Goal: Use online tool/utility: Use online tool/utility

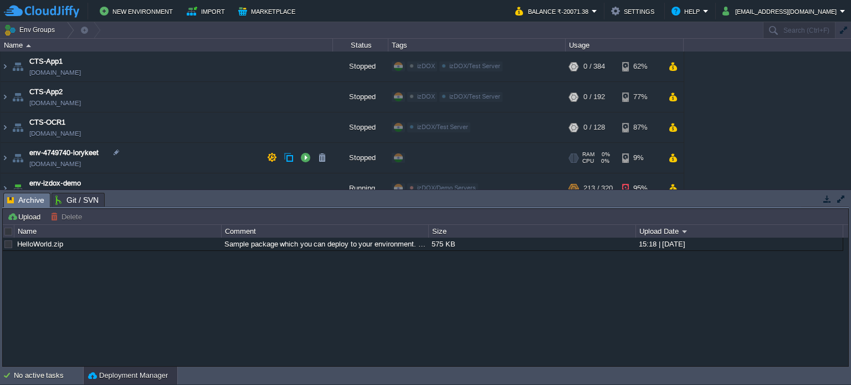
scroll to position [37, 0]
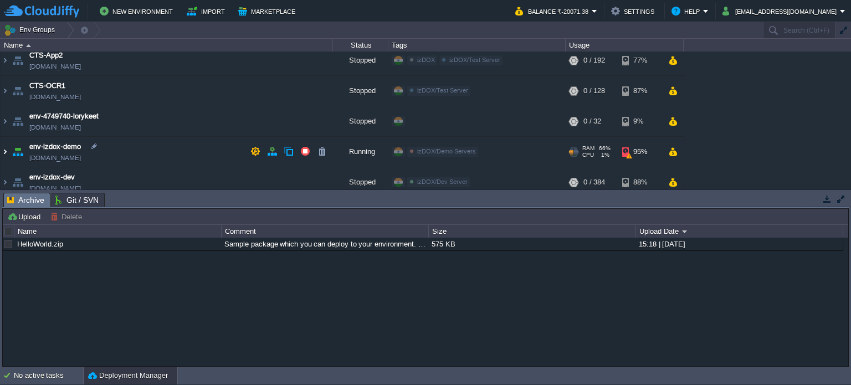
click at [5, 151] on img at bounding box center [5, 152] width 9 height 30
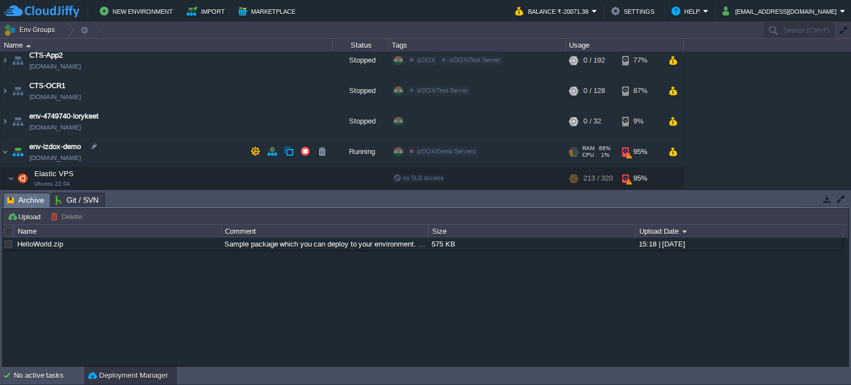
scroll to position [74, 0]
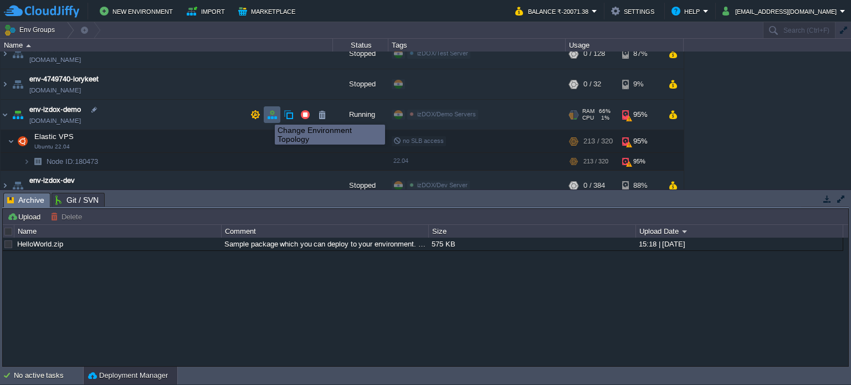
click at [273, 115] on button "button" at bounding box center [272, 115] width 10 height 10
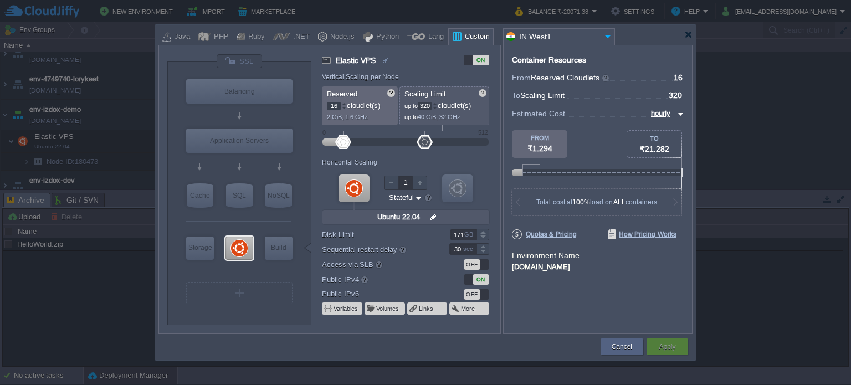
click at [483, 233] on div at bounding box center [482, 232] width 13 height 6
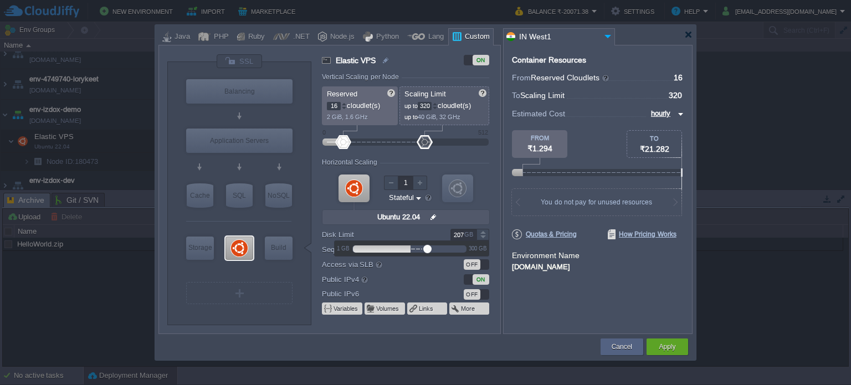
click at [483, 233] on div at bounding box center [482, 232] width 13 height 6
click at [481, 235] on div at bounding box center [482, 238] width 13 height 6
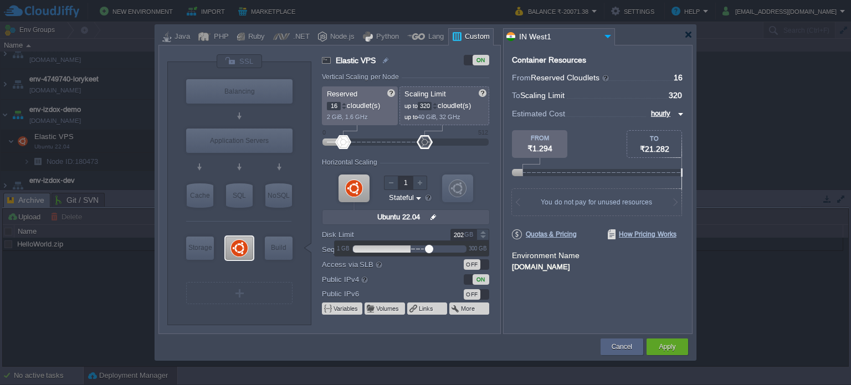
click at [481, 235] on div at bounding box center [482, 238] width 13 height 6
type input "200"
click at [481, 235] on div at bounding box center [482, 238] width 13 height 6
click at [669, 345] on button "Apply" at bounding box center [667, 346] width 17 height 11
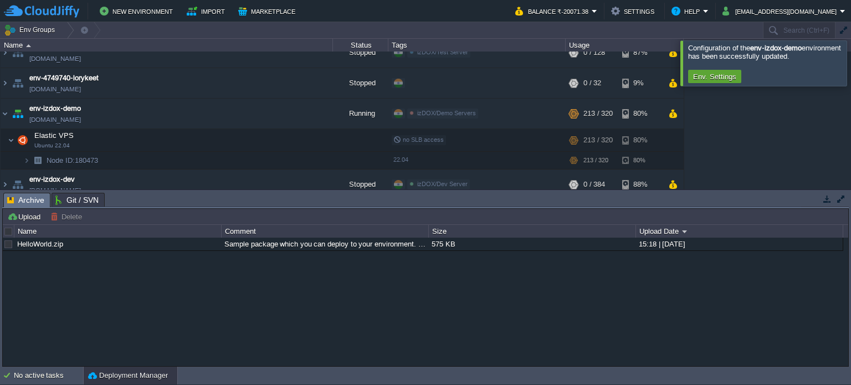
click at [850, 61] on div at bounding box center [864, 62] width 0 height 45
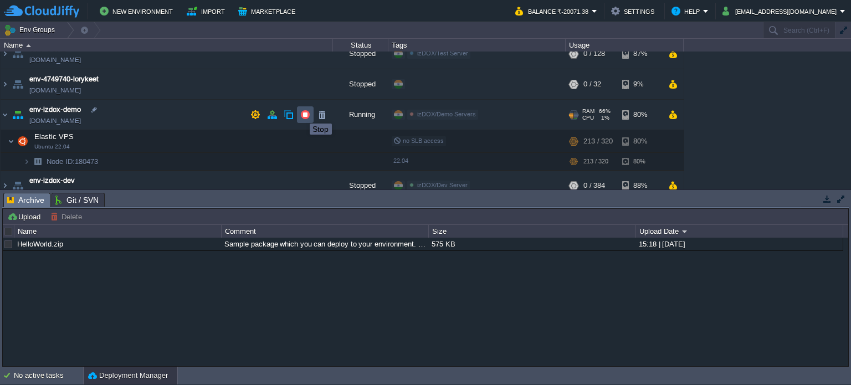
click at [301, 114] on button "button" at bounding box center [305, 115] width 10 height 10
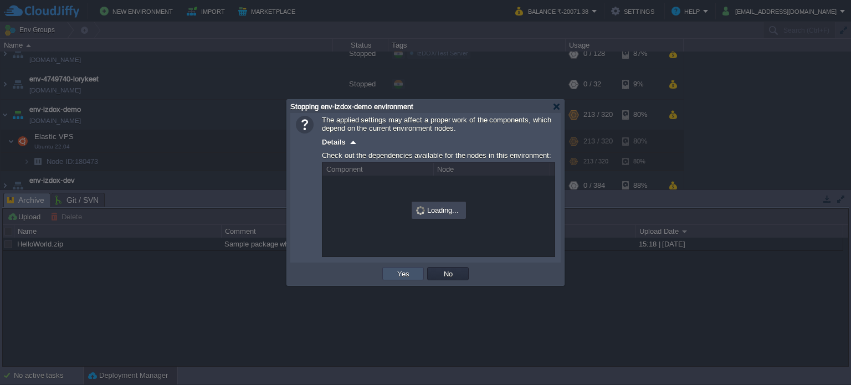
click at [397, 271] on button "Yes" at bounding box center [403, 274] width 19 height 10
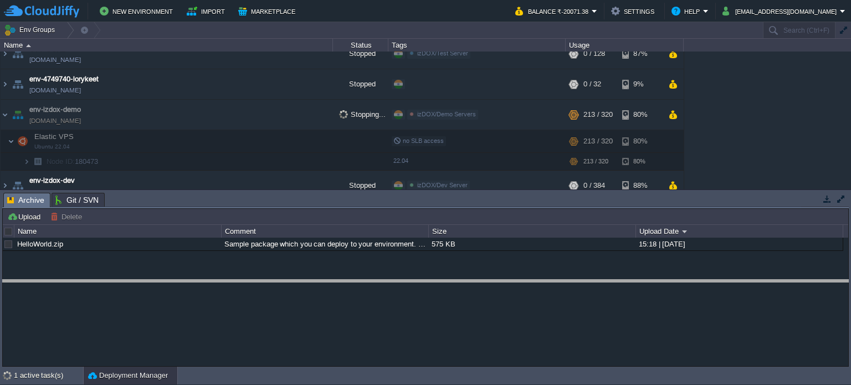
drag, startPoint x: 486, startPoint y: 206, endPoint x: 508, endPoint y: 301, distance: 97.2
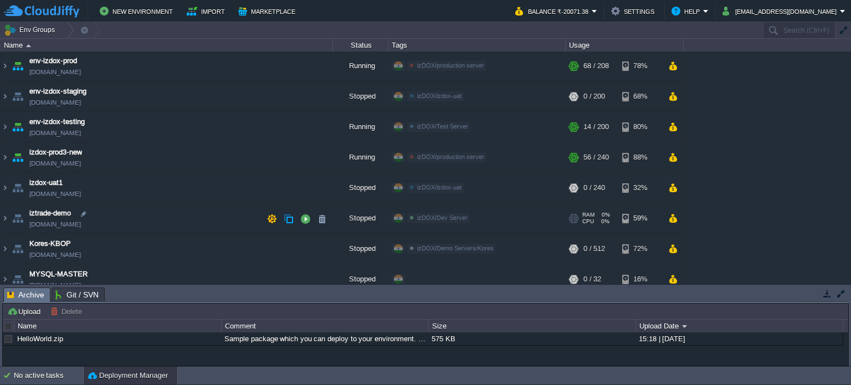
scroll to position [263, 0]
